Goal: Task Accomplishment & Management: Complete application form

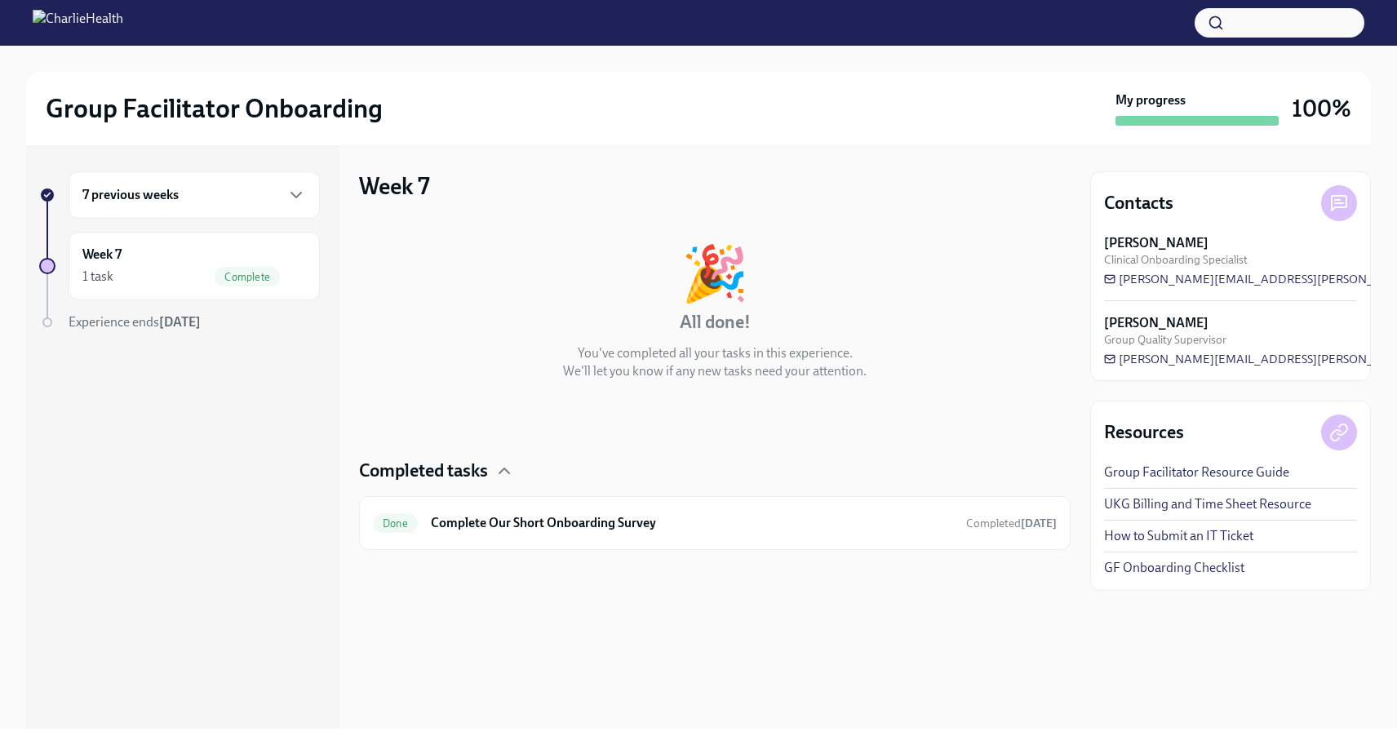
click at [284, 206] on div "7 previous weeks" at bounding box center [194, 194] width 251 height 47
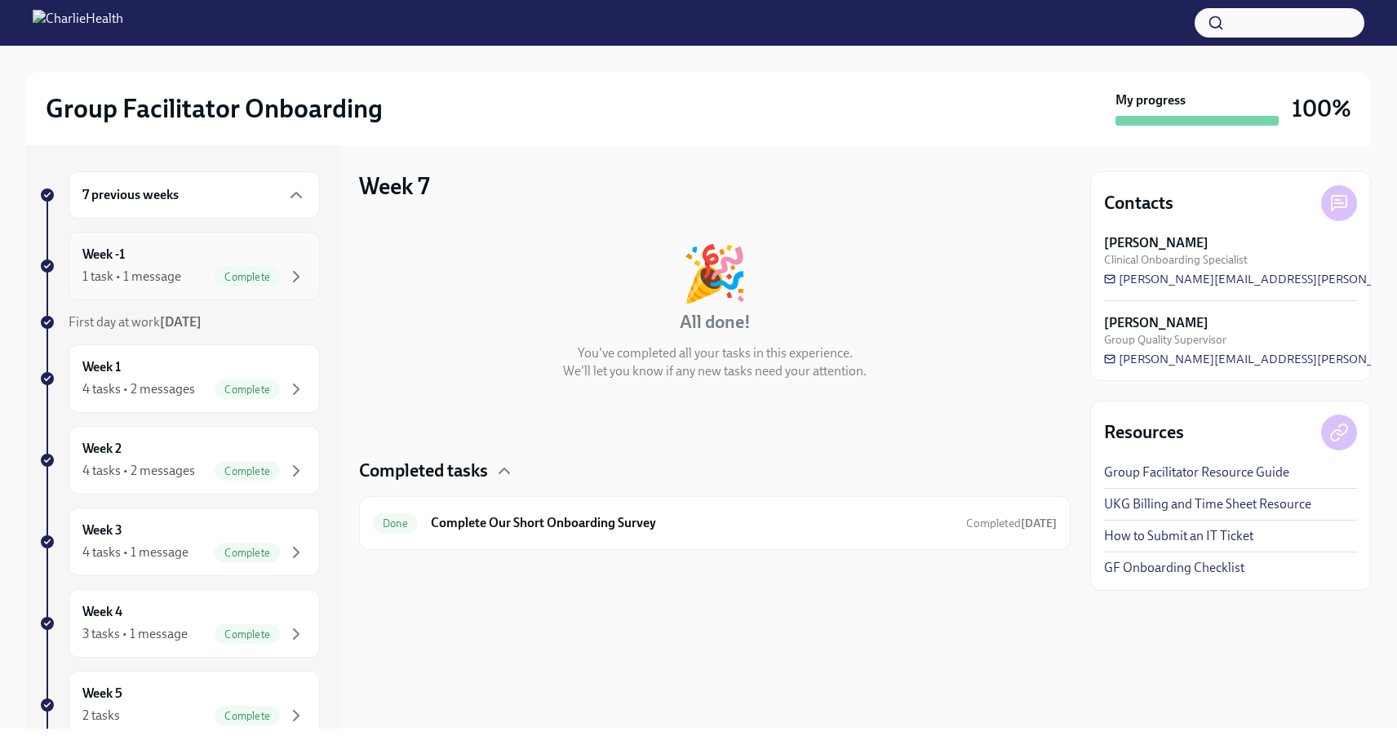
click at [273, 283] on div "Complete" at bounding box center [260, 277] width 91 height 20
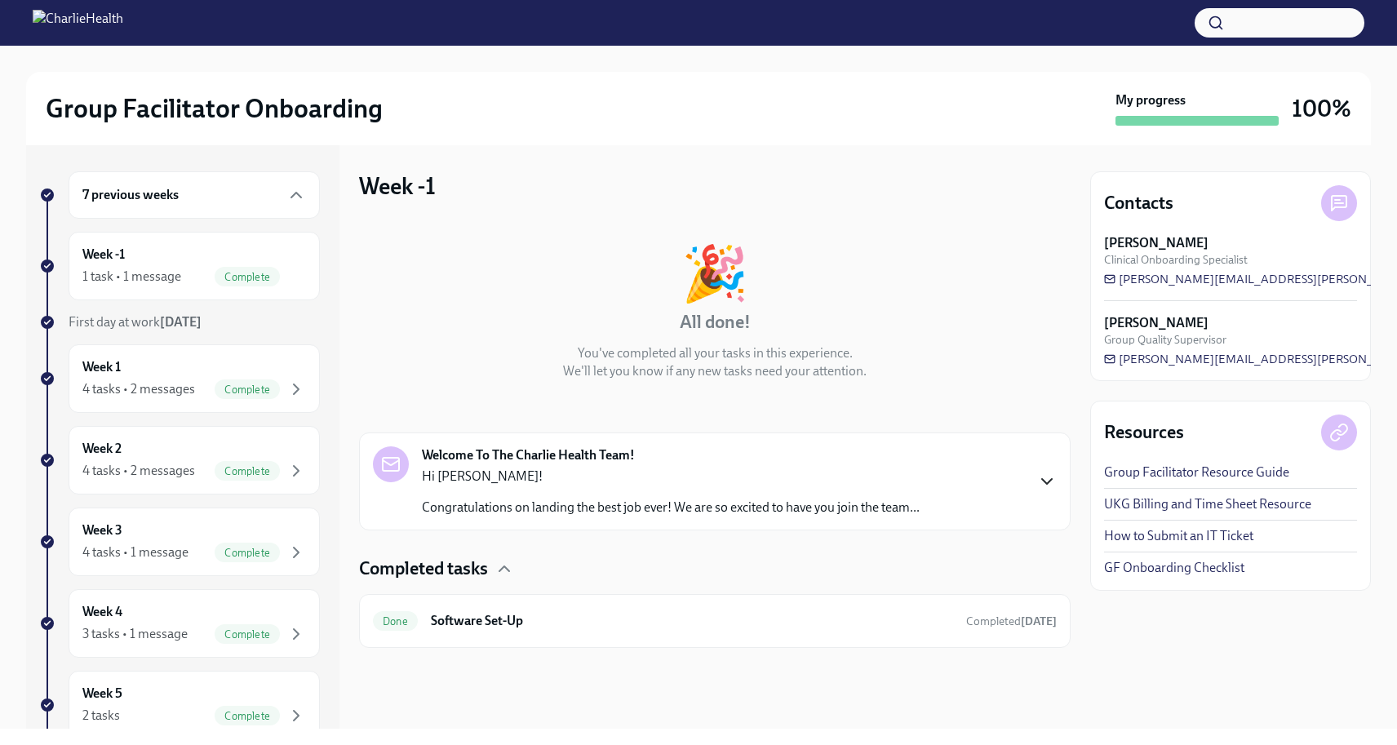
click at [1044, 480] on icon "button" at bounding box center [1047, 481] width 10 height 5
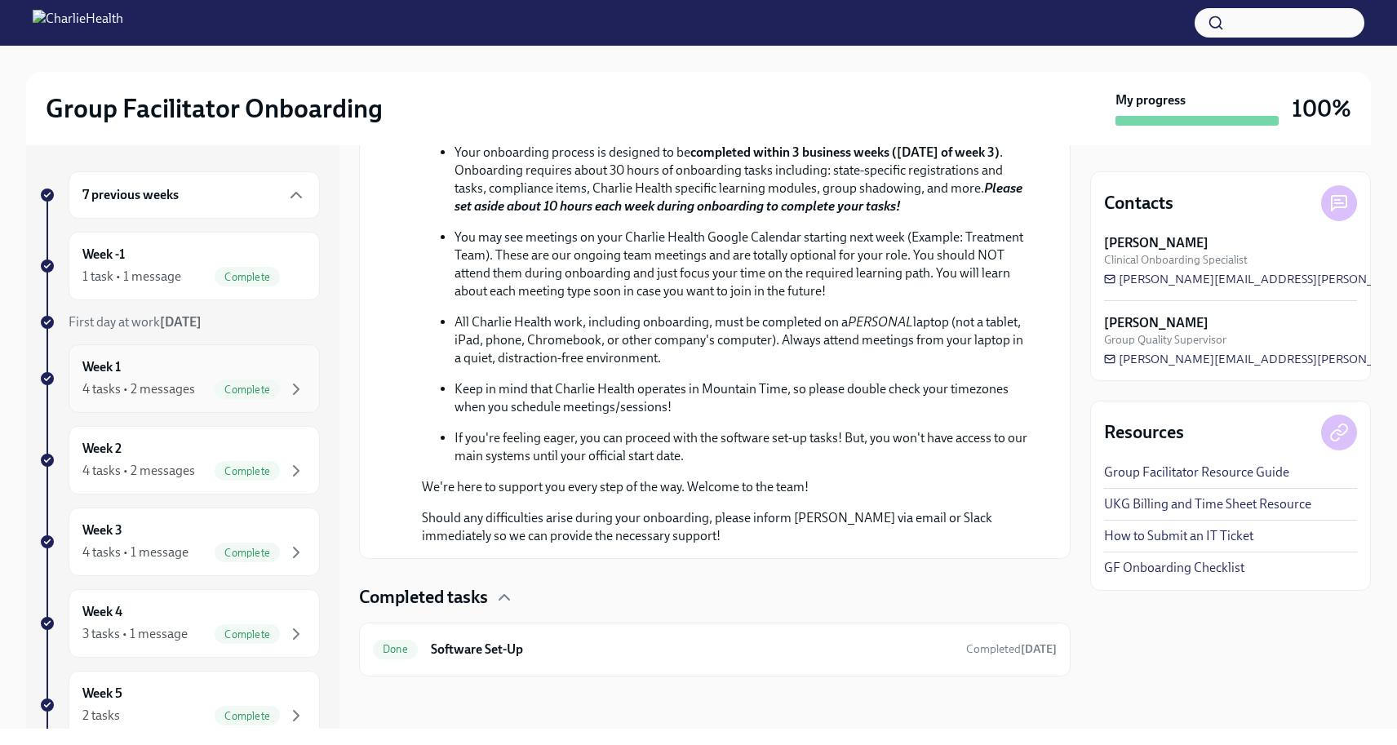
click at [250, 387] on span "Complete" at bounding box center [247, 389] width 65 height 12
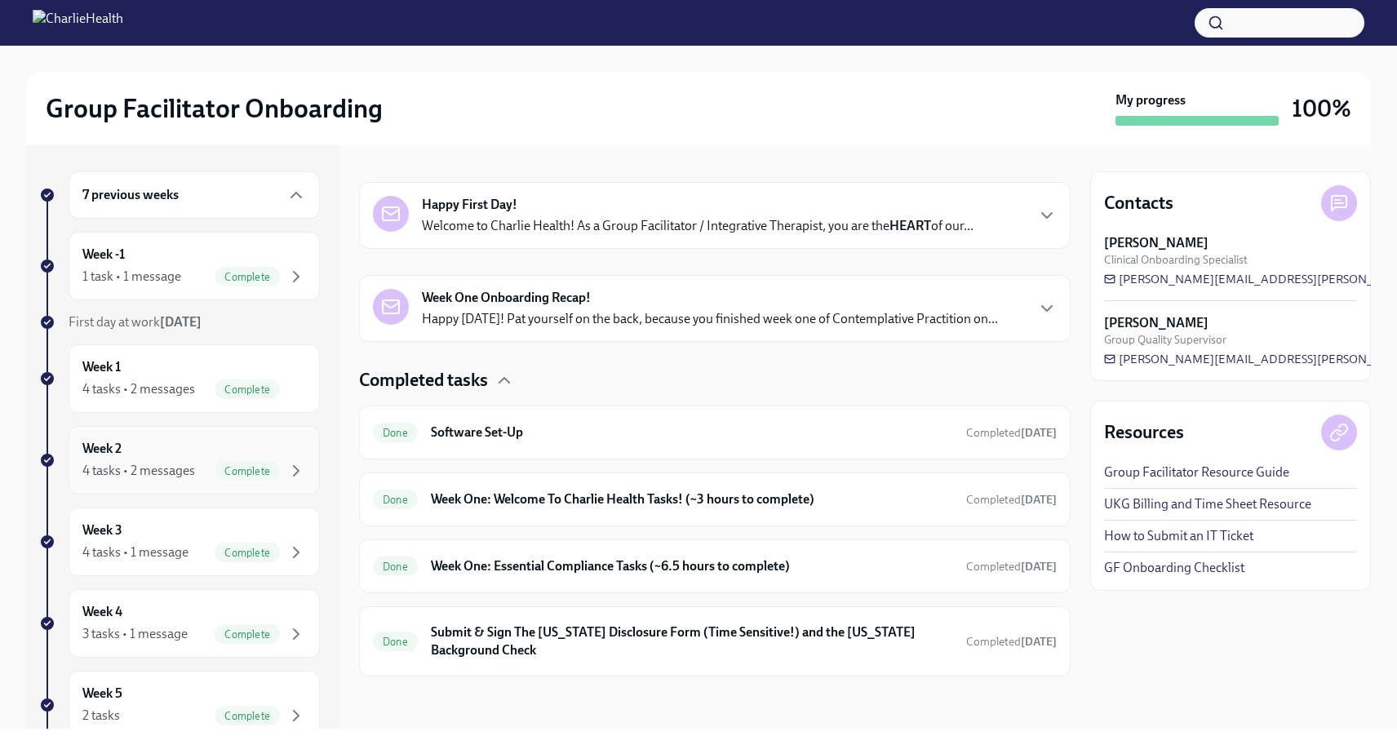
click at [196, 464] on div "4 tasks • 2 messages Complete" at bounding box center [194, 471] width 224 height 20
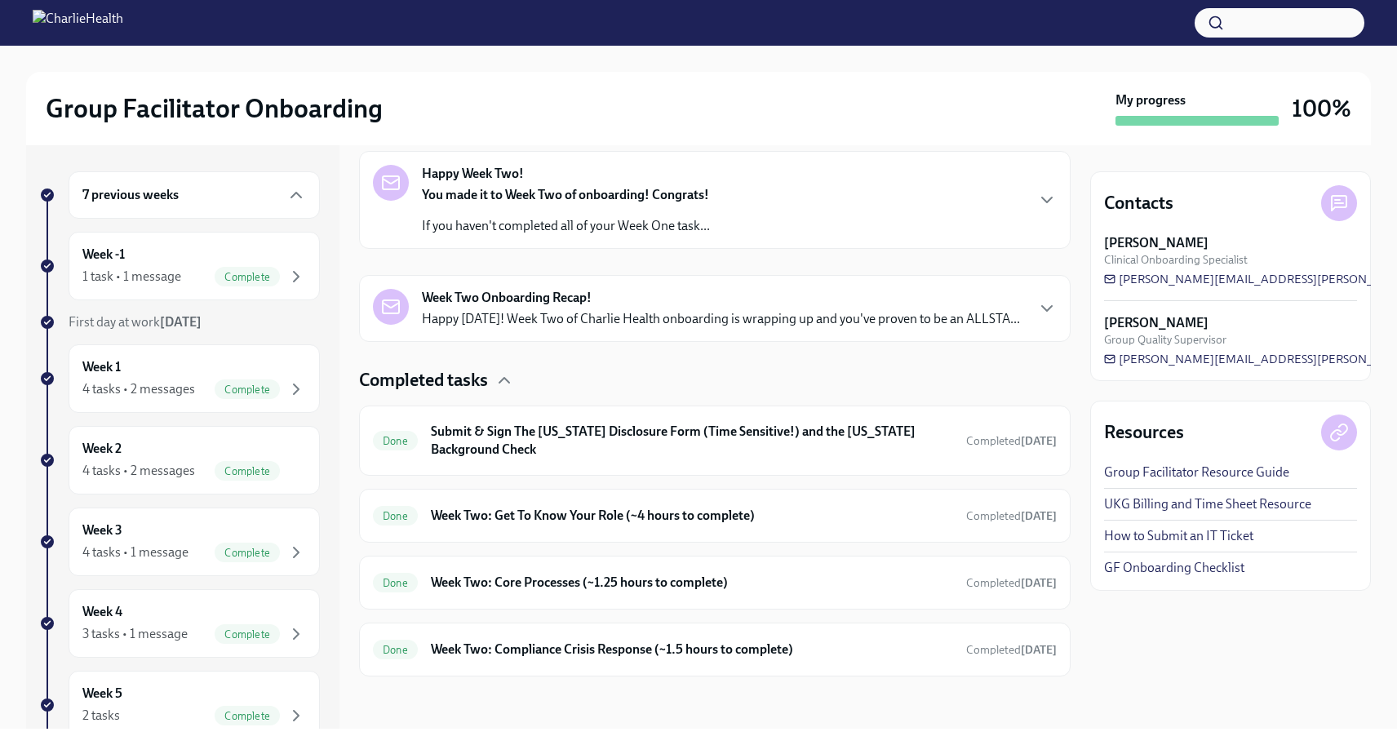
scroll to position [299, 0]
click at [613, 646] on h6 "Week Two: Compliance Crisis Response (~1.5 hours to complete)" at bounding box center [692, 649] width 522 height 18
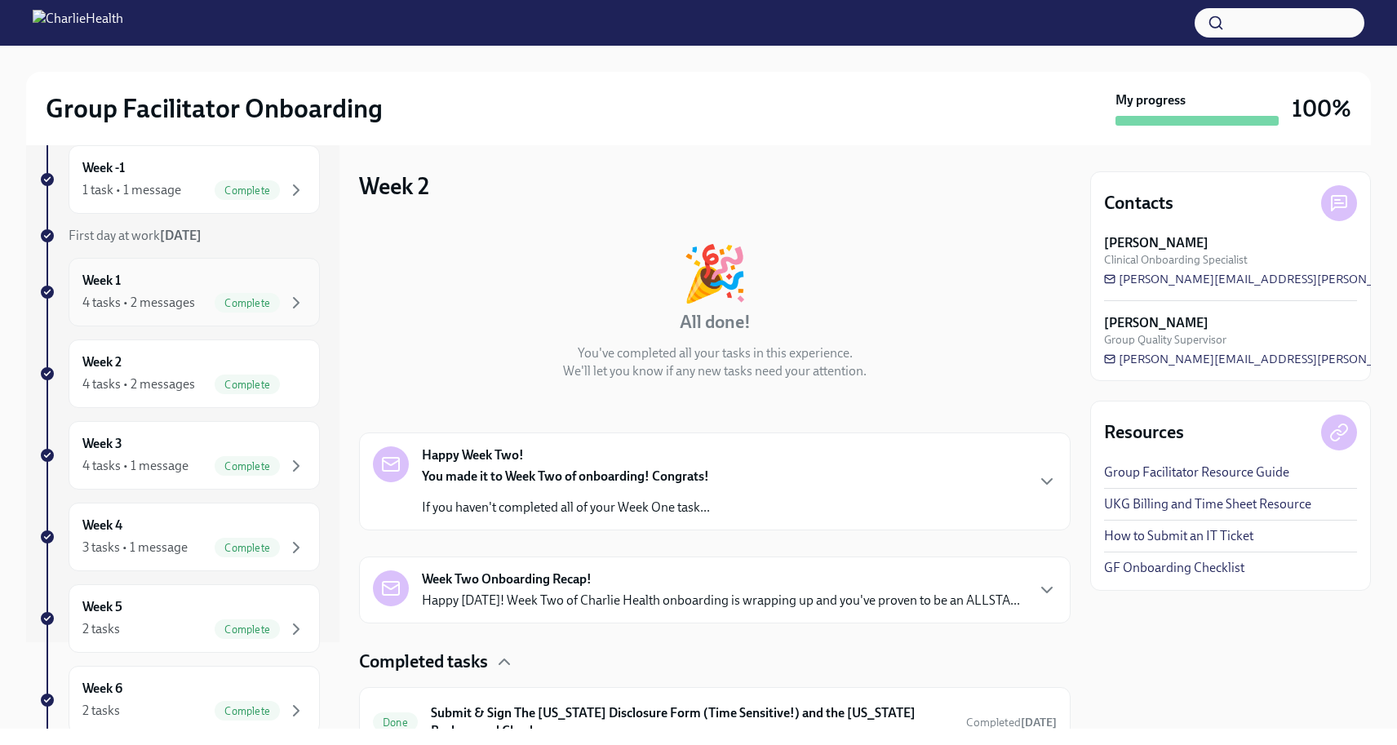
scroll to position [91, 0]
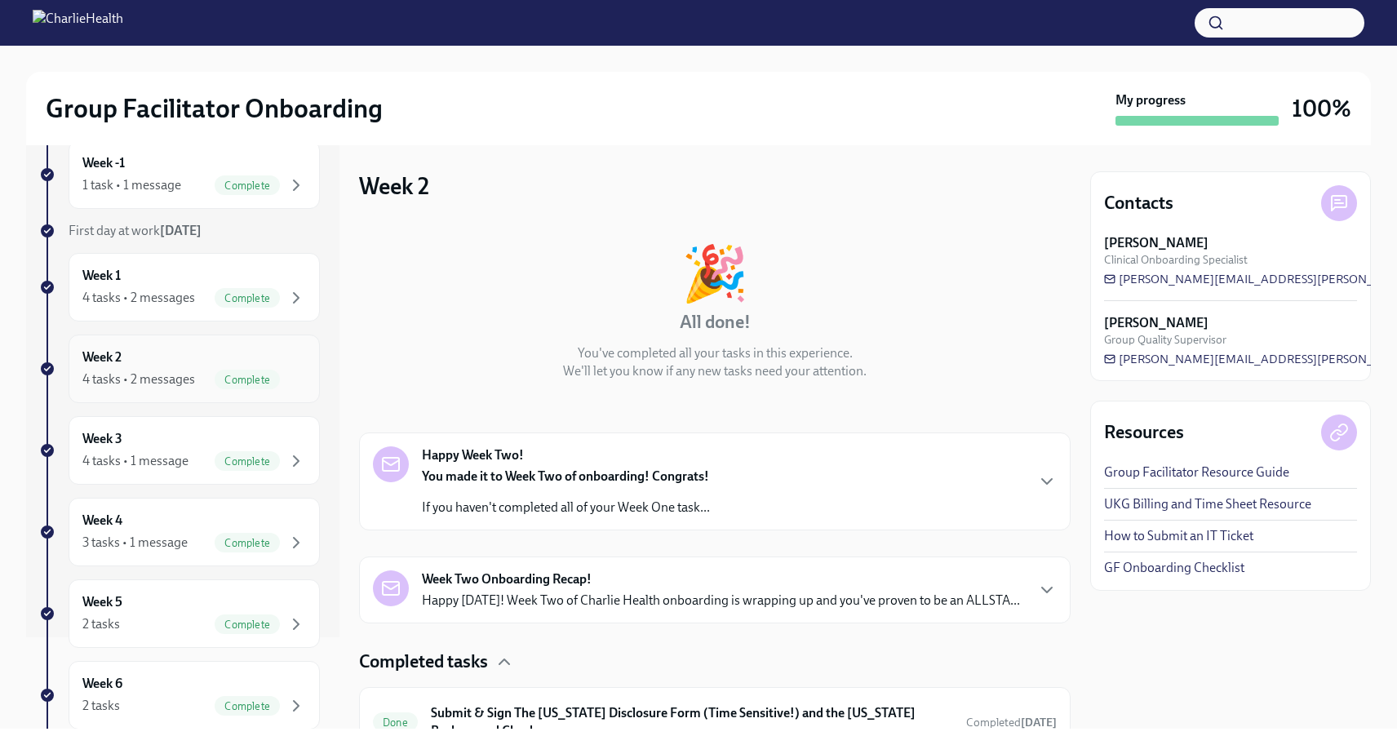
click at [163, 385] on div "4 tasks • 2 messages" at bounding box center [138, 379] width 113 height 18
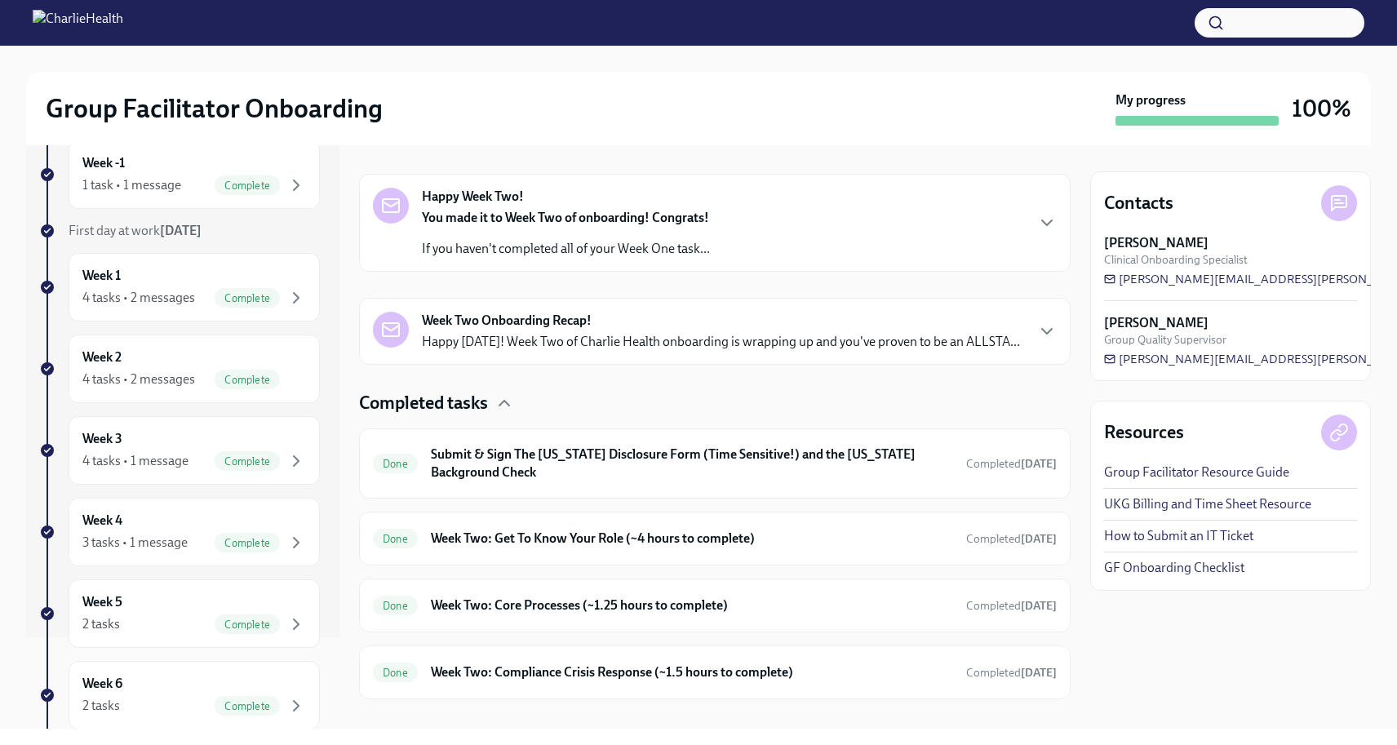
scroll to position [269, 0]
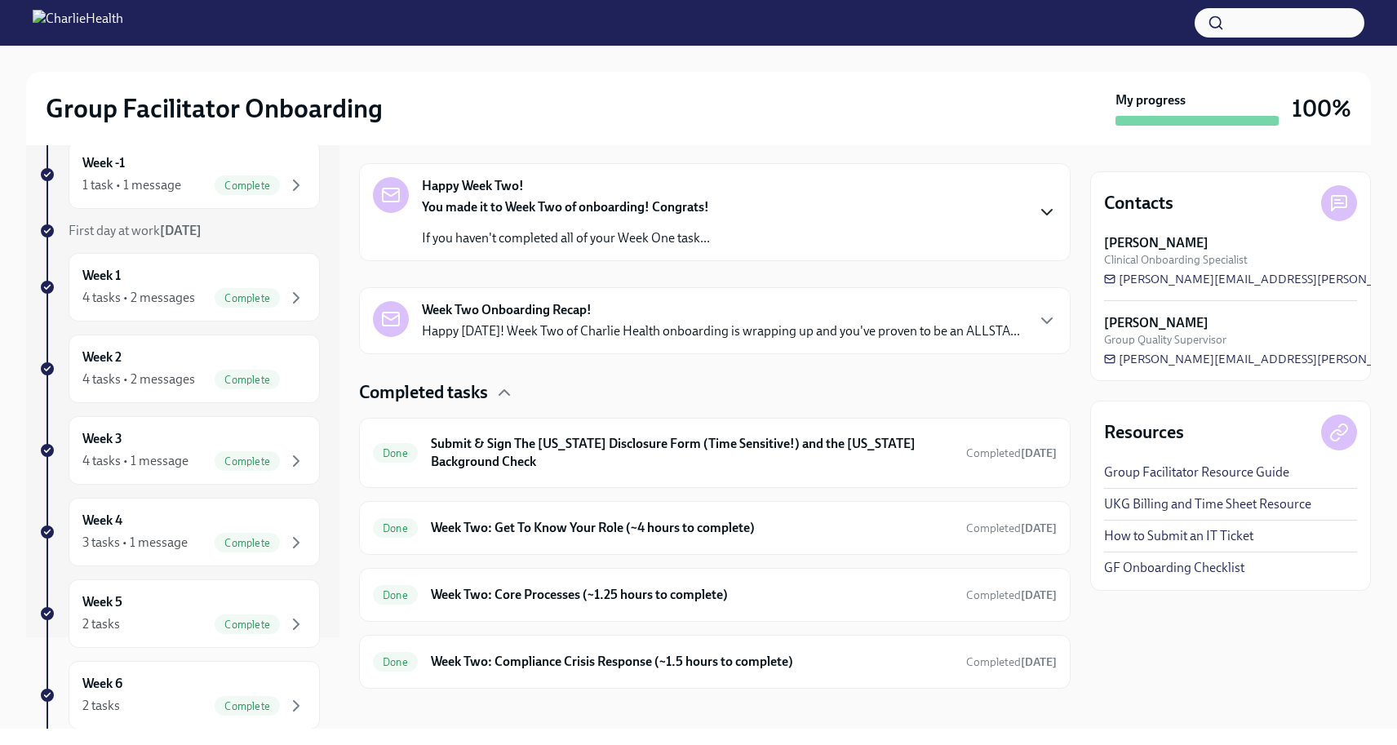
click at [1037, 210] on icon "button" at bounding box center [1047, 212] width 20 height 20
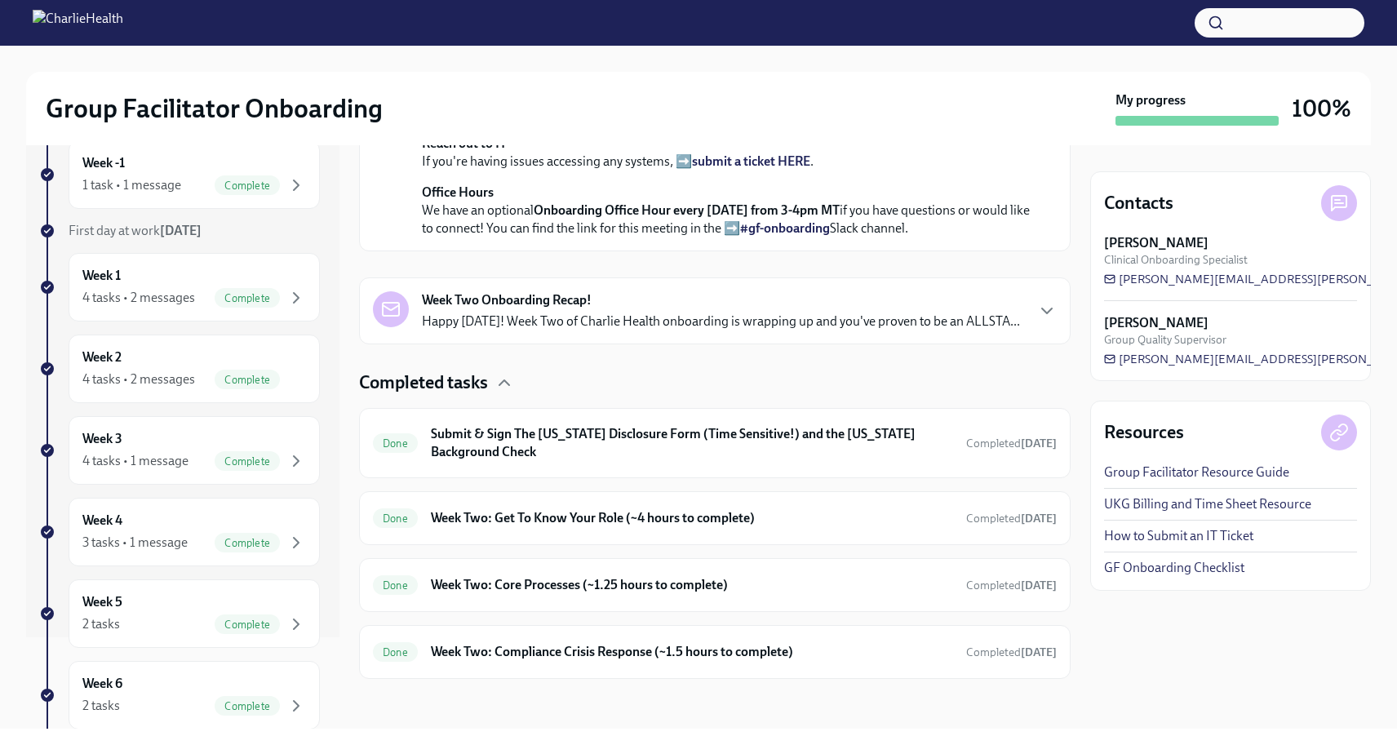
scroll to position [799, 0]
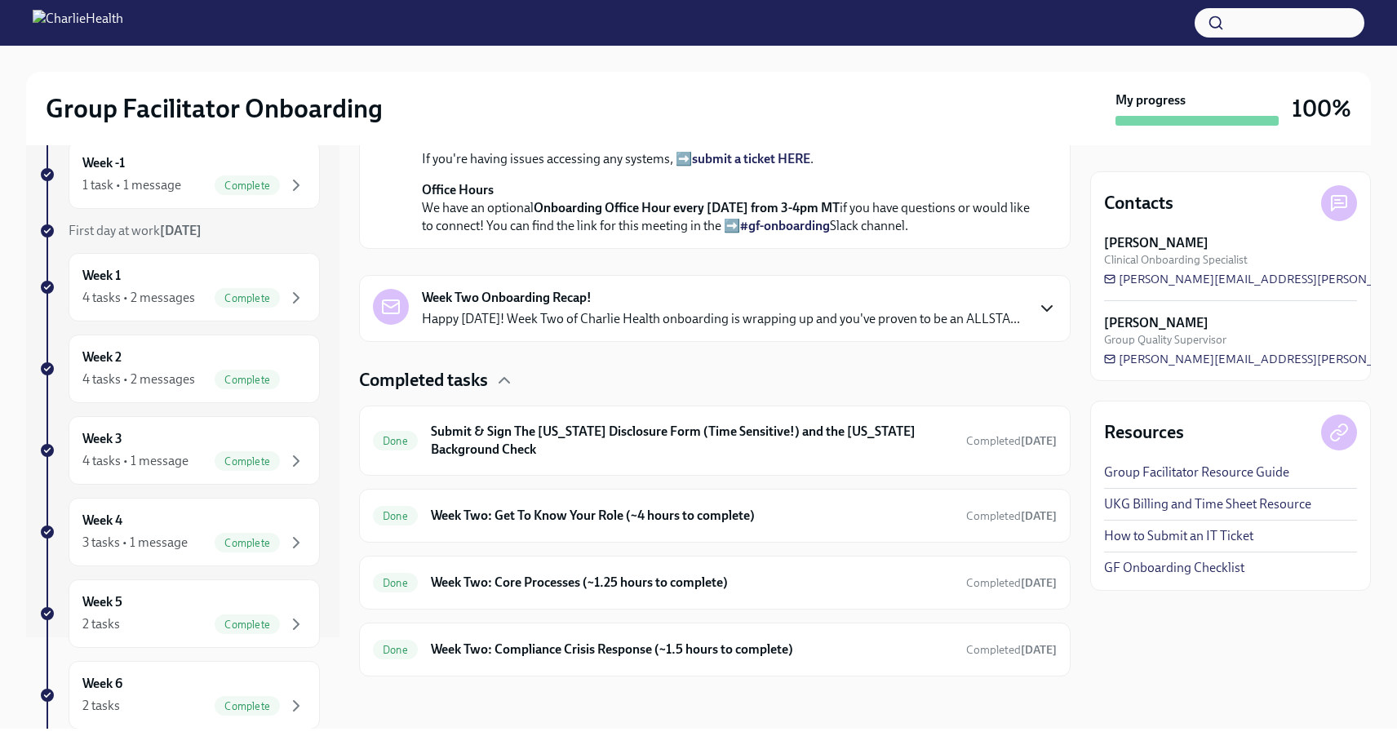
click at [1037, 318] on icon "button" at bounding box center [1047, 309] width 20 height 20
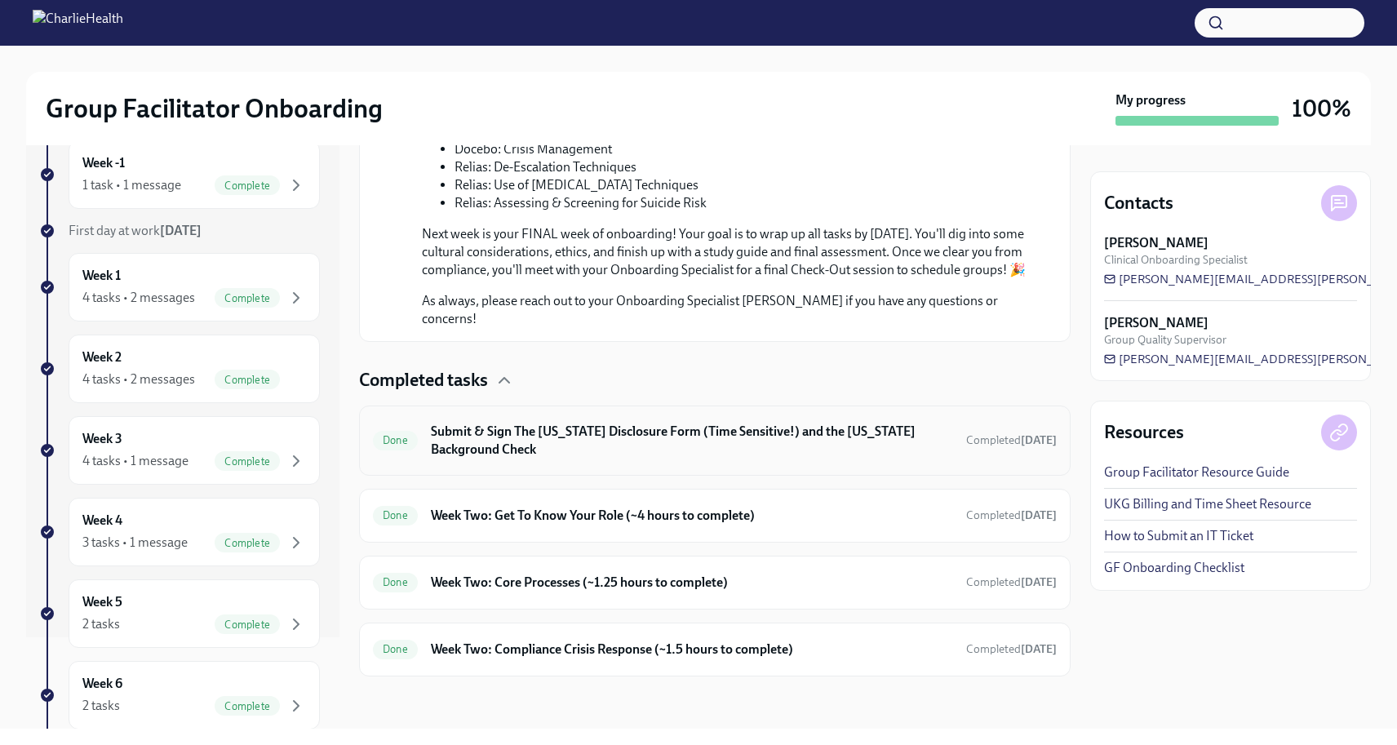
scroll to position [1655, 0]
click at [680, 448] on h6 "Submit & Sign The [US_STATE] Disclosure Form (Time Sensitive!) and the [US_STAT…" at bounding box center [692, 441] width 522 height 36
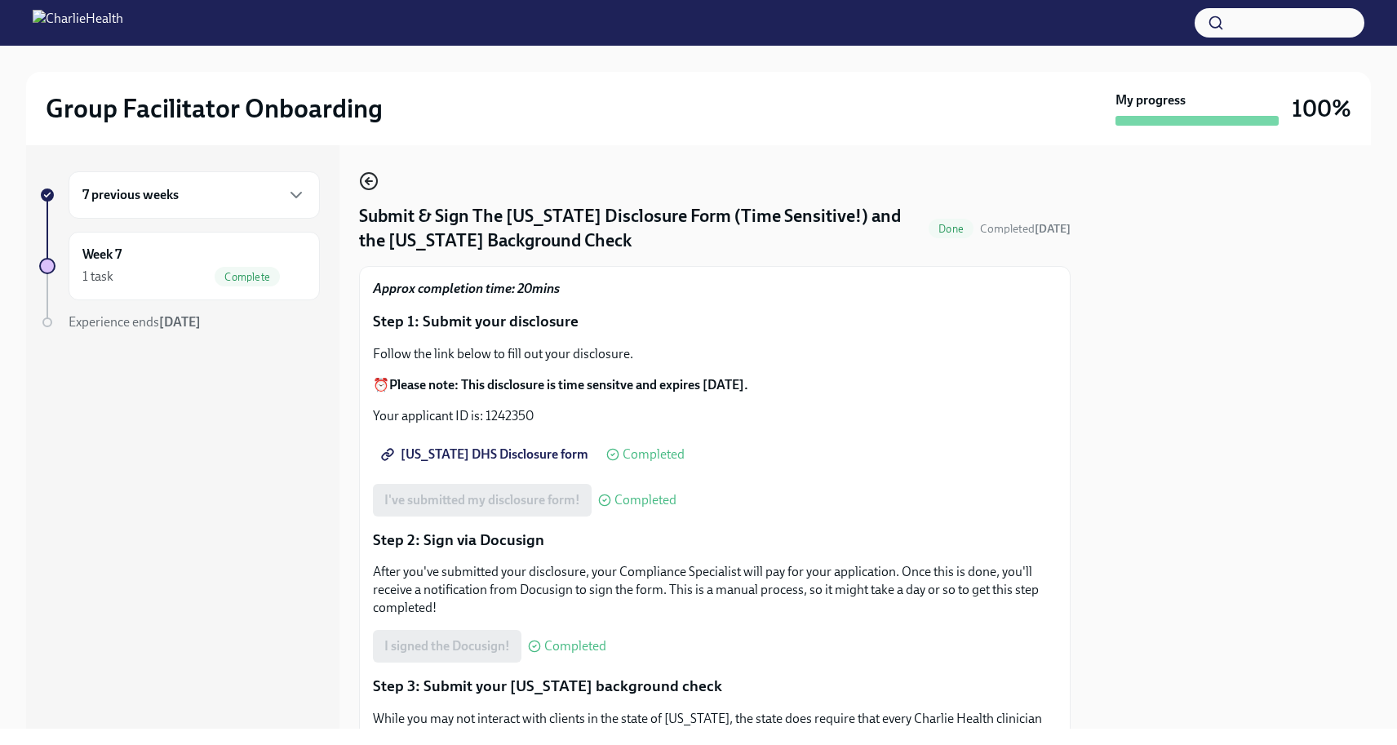
click at [366, 179] on icon "button" at bounding box center [369, 181] width 20 height 20
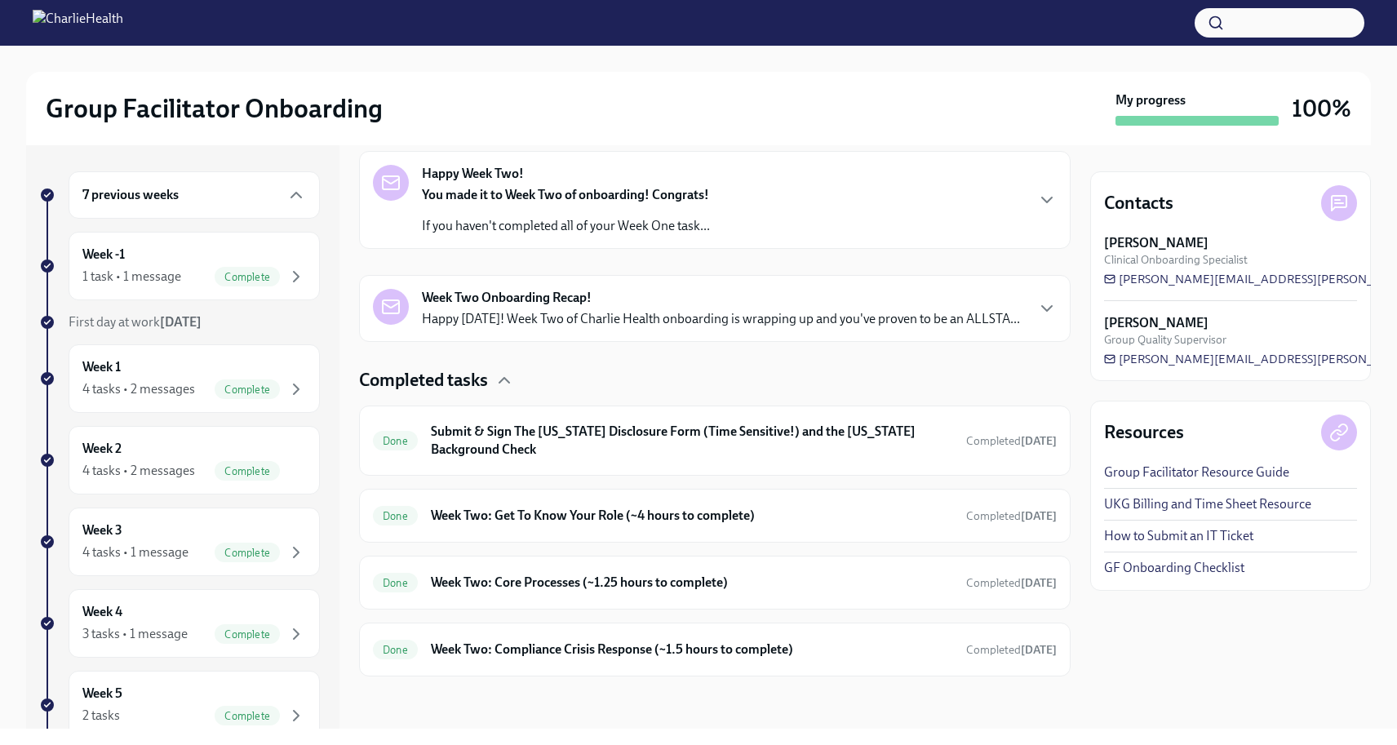
scroll to position [299, 0]
click at [893, 523] on h6 "Week Two: Get To Know Your Role (~4 hours to complete)" at bounding box center [692, 516] width 522 height 18
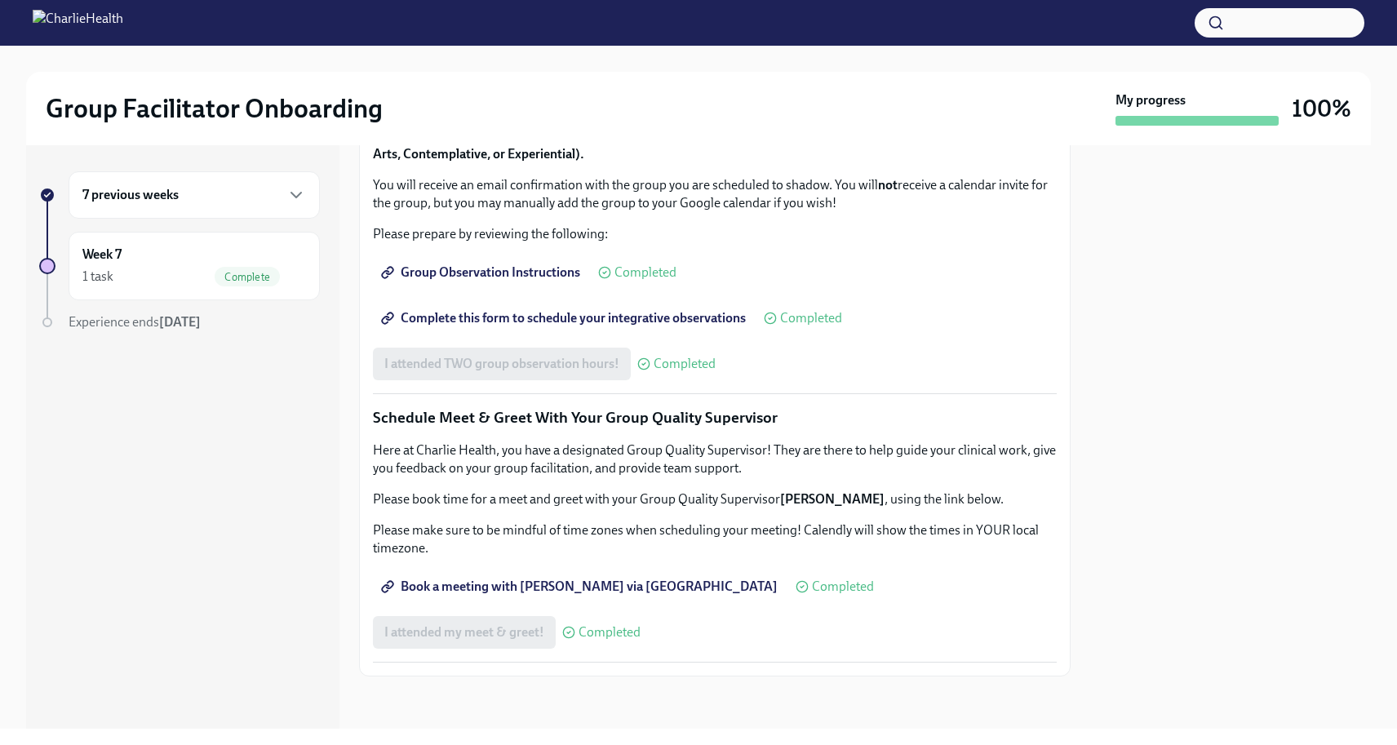
scroll to position [1422, 0]
click at [578, 587] on span "Book a meeting with [PERSON_NAME] via [GEOGRAPHIC_DATA]" at bounding box center [580, 586] width 393 height 16
click at [497, 586] on span "Book a meeting with [PERSON_NAME] via [GEOGRAPHIC_DATA]" at bounding box center [580, 586] width 393 height 16
click at [591, 583] on span "Book a meeting with [PERSON_NAME] via [GEOGRAPHIC_DATA]" at bounding box center [580, 586] width 393 height 16
